Goal: Task Accomplishment & Management: Use online tool/utility

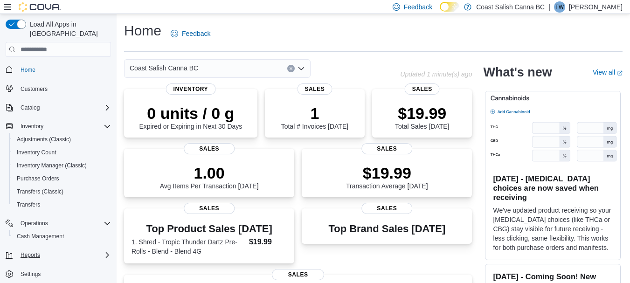
click at [90, 249] on div "Reports" at bounding box center [64, 254] width 94 height 11
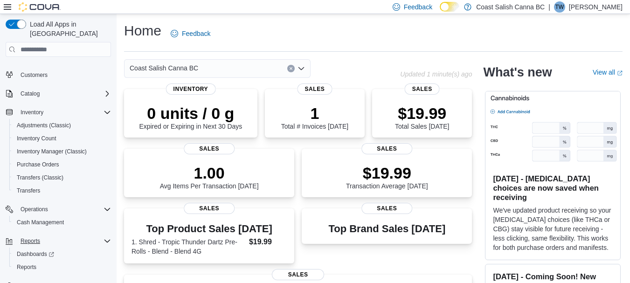
scroll to position [20, 0]
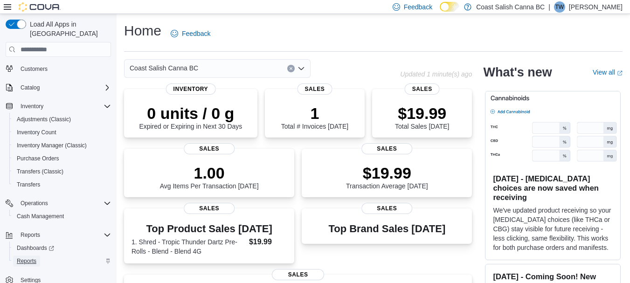
click at [23, 257] on span "Reports" at bounding box center [27, 260] width 20 height 7
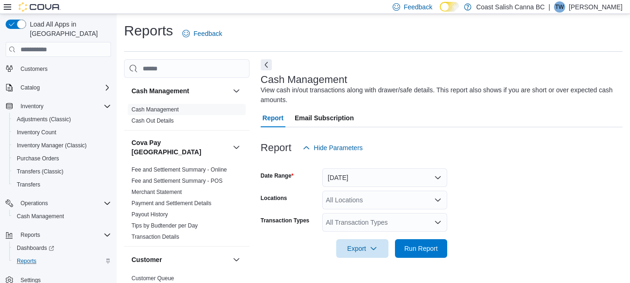
scroll to position [15, 0]
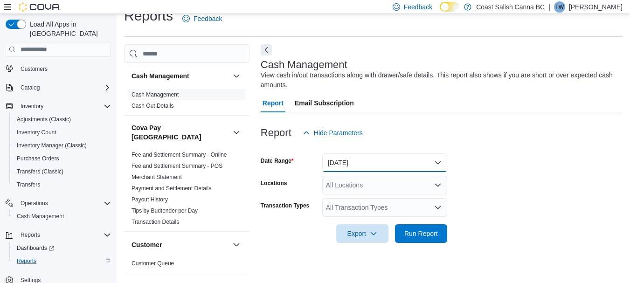
click at [386, 163] on button "[DATE]" at bounding box center [384, 162] width 125 height 19
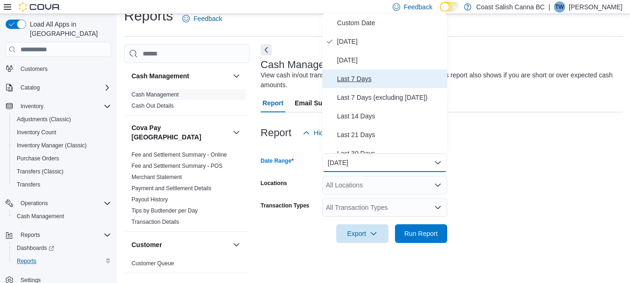
click at [352, 79] on span "Last 7 Days" at bounding box center [390, 78] width 106 height 11
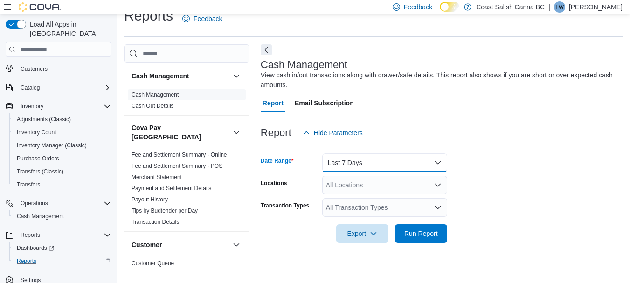
click at [407, 162] on button "Last 7 Days" at bounding box center [384, 162] width 125 height 19
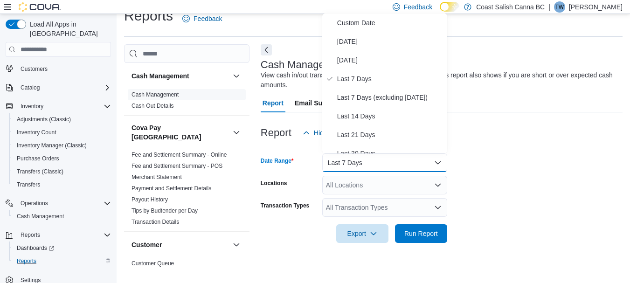
click at [519, 138] on div "Report Hide Parameters" at bounding box center [442, 133] width 362 height 19
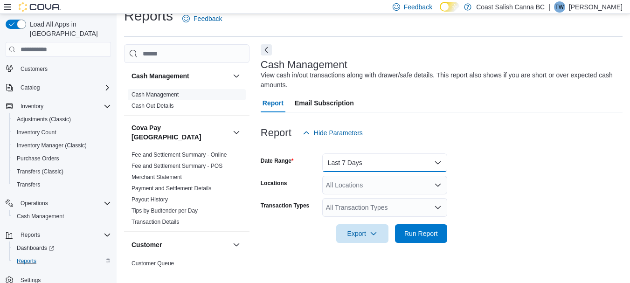
click at [438, 159] on button "Last 7 Days" at bounding box center [384, 162] width 125 height 19
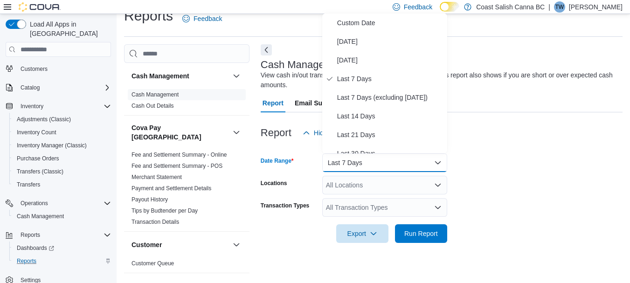
click at [478, 131] on div "Report Hide Parameters" at bounding box center [442, 133] width 362 height 19
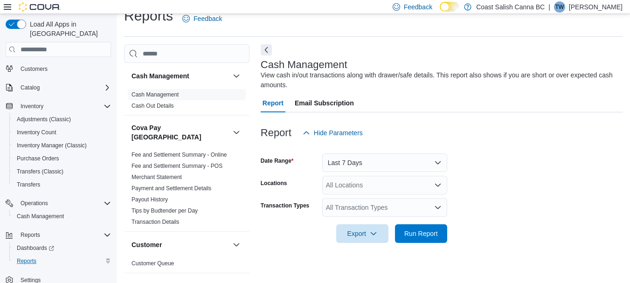
click at [360, 186] on div "All Locations" at bounding box center [384, 185] width 125 height 19
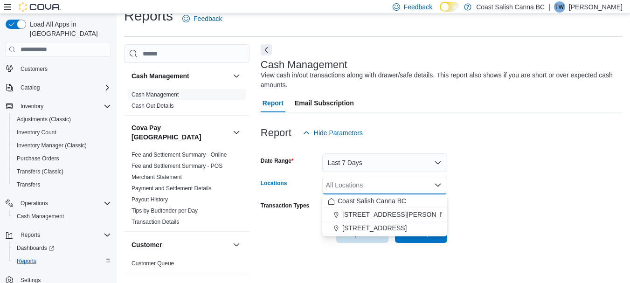
click at [377, 225] on span "1449B Macmillan Road, Nanaimo BC V9X 1M3" at bounding box center [374, 227] width 64 height 9
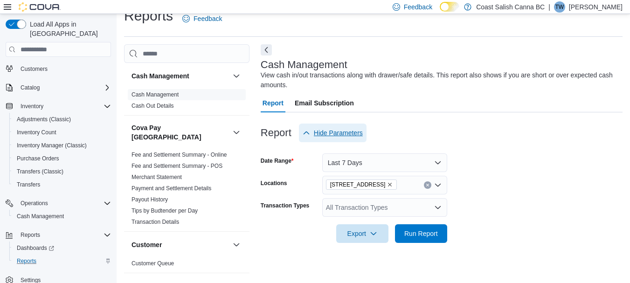
click at [308, 134] on icon "button" at bounding box center [306, 132] width 7 height 7
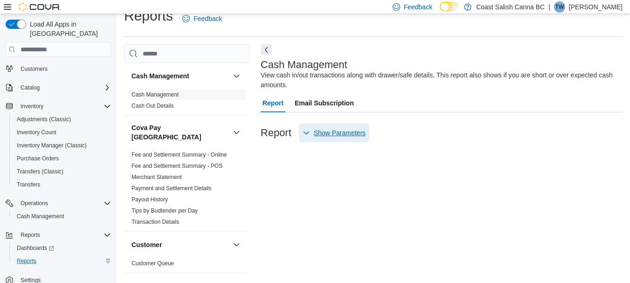
click at [308, 134] on icon "button" at bounding box center [306, 132] width 7 height 7
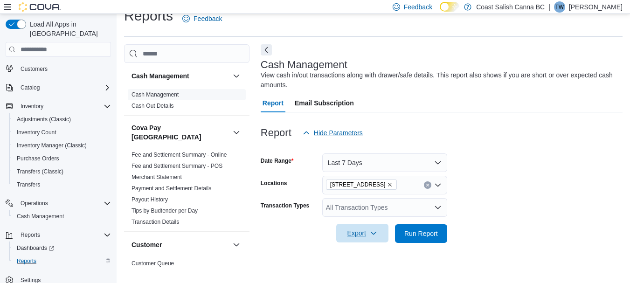
click at [358, 232] on span "Export" at bounding box center [362, 233] width 41 height 19
click at [285, 253] on div at bounding box center [442, 248] width 362 height 11
click at [426, 237] on span "Run Report" at bounding box center [421, 232] width 34 height 9
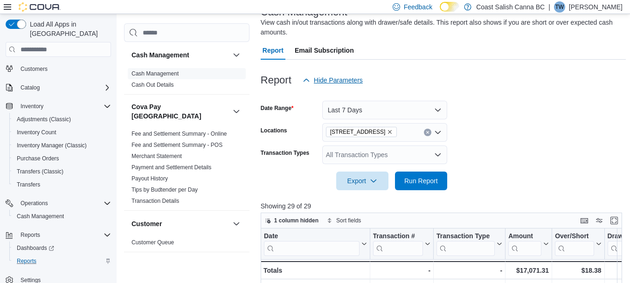
scroll to position [15, 0]
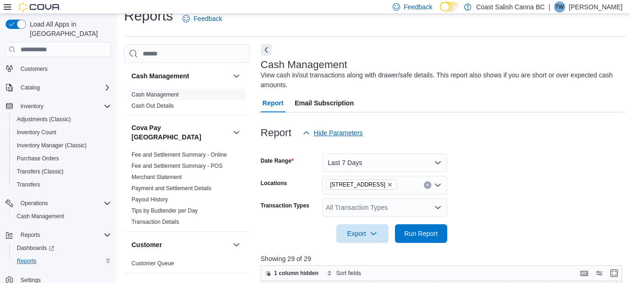
click at [439, 207] on icon "Open list of options" at bounding box center [437, 207] width 7 height 7
click at [497, 163] on form "Date Range Last 7 Days Locations 1449B Macmillan Road, Nanaimo BC V9X 1M3 Trans…" at bounding box center [443, 192] width 365 height 101
click at [157, 106] on link "Cash Out Details" at bounding box center [152, 106] width 42 height 7
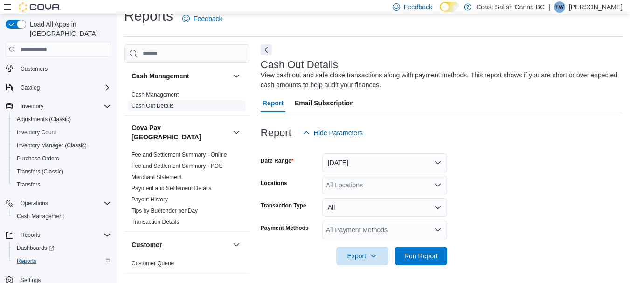
scroll to position [16, 0]
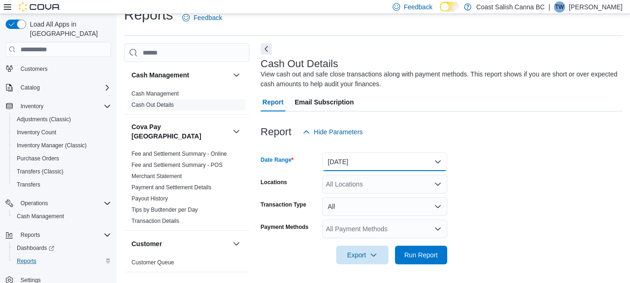
click at [435, 163] on button "Today" at bounding box center [384, 161] width 125 height 19
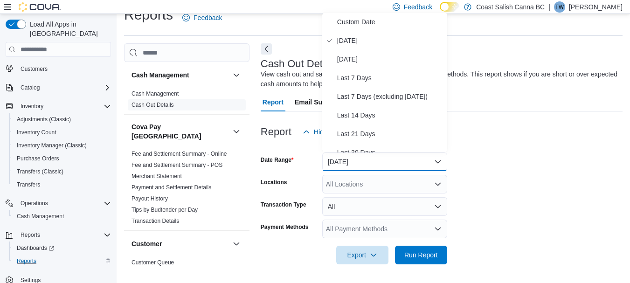
click at [501, 150] on div at bounding box center [442, 146] width 362 height 11
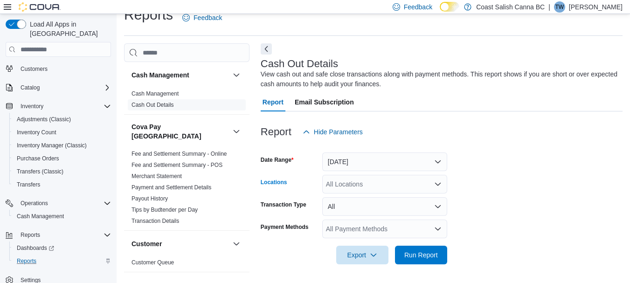
click at [347, 186] on div "All Locations" at bounding box center [384, 184] width 125 height 19
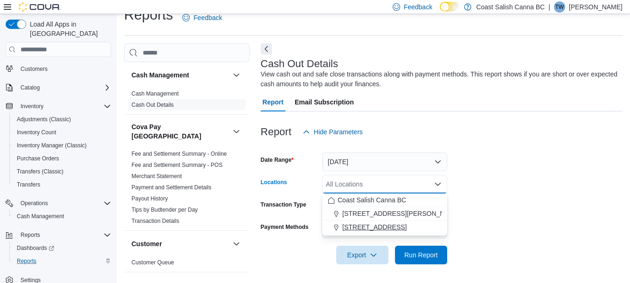
click at [365, 225] on span "1449B Macmillan Road, Nanaimo BC V9X 1M3" at bounding box center [374, 226] width 64 height 9
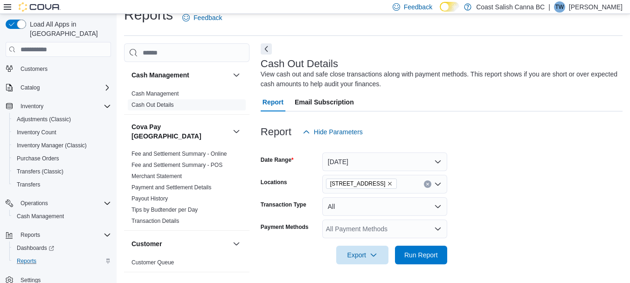
click at [589, 148] on div at bounding box center [442, 146] width 362 height 11
click at [166, 218] on link "Transaction Details" at bounding box center [155, 221] width 48 height 7
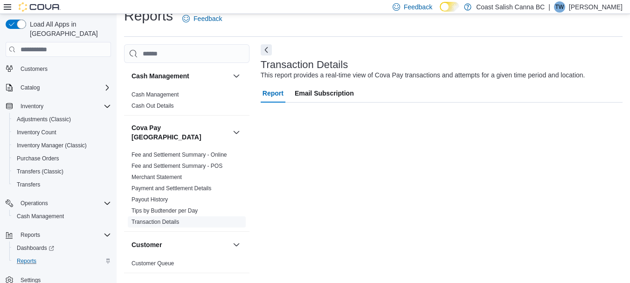
scroll to position [15, 0]
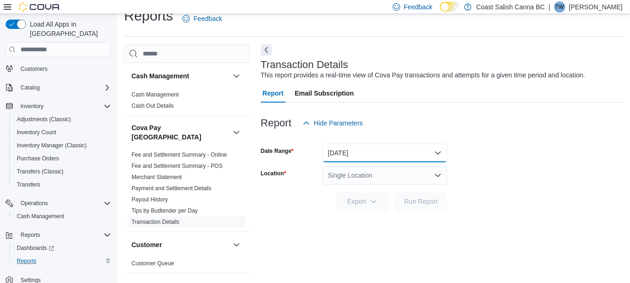
click at [367, 153] on button "Today" at bounding box center [384, 153] width 125 height 19
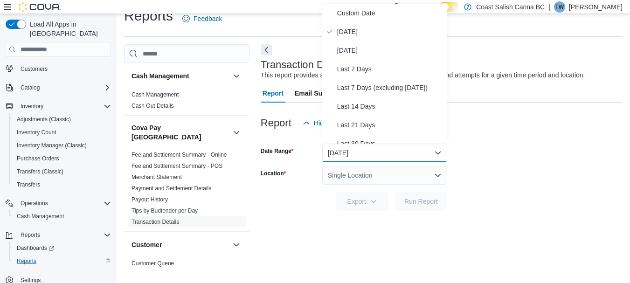
click at [555, 159] on form "Date Range Today Location Single Location Export Run Report" at bounding box center [442, 171] width 362 height 78
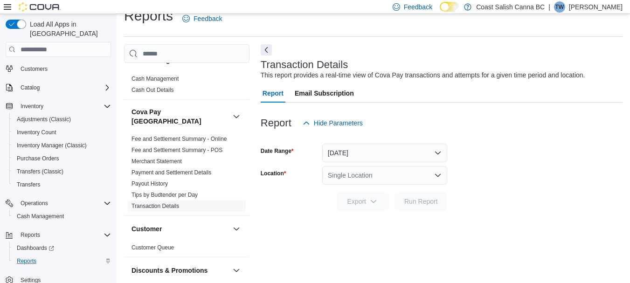
scroll to position [0, 0]
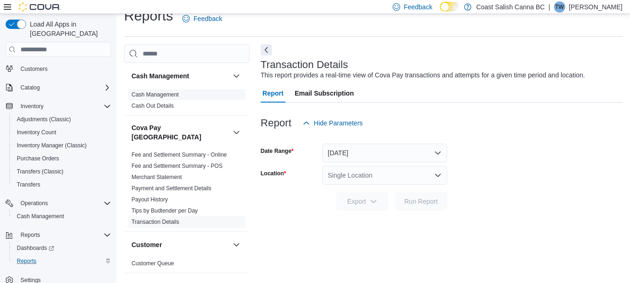
click at [155, 95] on link "Cash Management" at bounding box center [154, 94] width 47 height 7
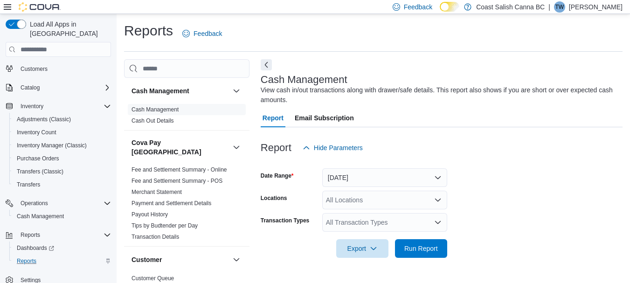
scroll to position [15, 0]
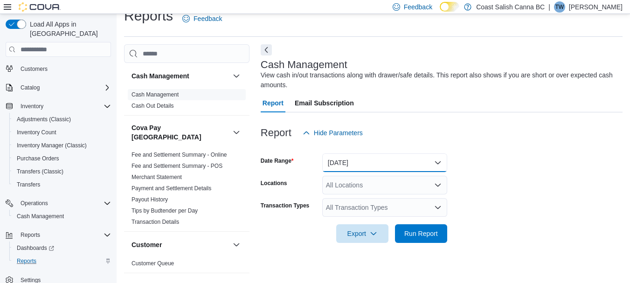
click at [440, 161] on button "Today" at bounding box center [384, 162] width 125 height 19
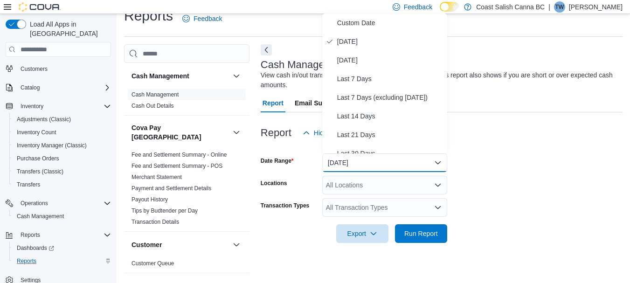
click at [587, 161] on form "Date Range Today Locations All Locations Transaction Types All Transaction Type…" at bounding box center [442, 192] width 362 height 101
